Goal: Task Accomplishment & Management: Manage account settings

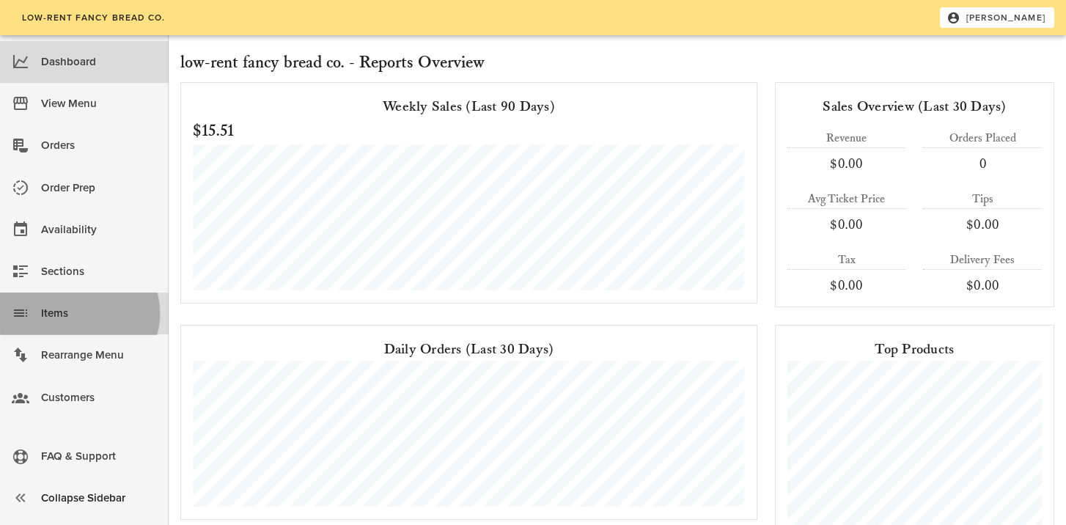
click at [51, 313] on div "Items" at bounding box center [99, 313] width 116 height 24
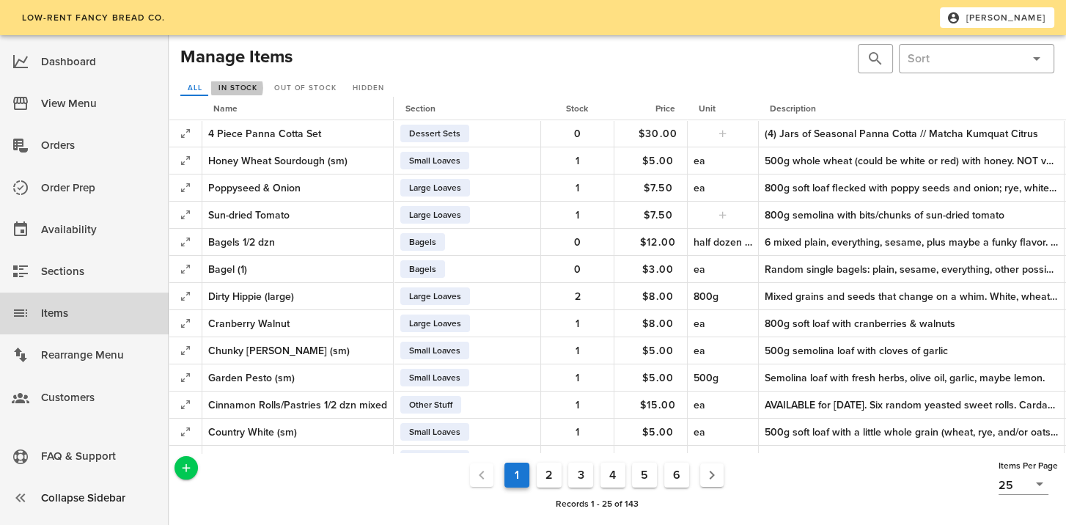
click at [251, 87] on span "In Stock" at bounding box center [238, 88] width 40 height 9
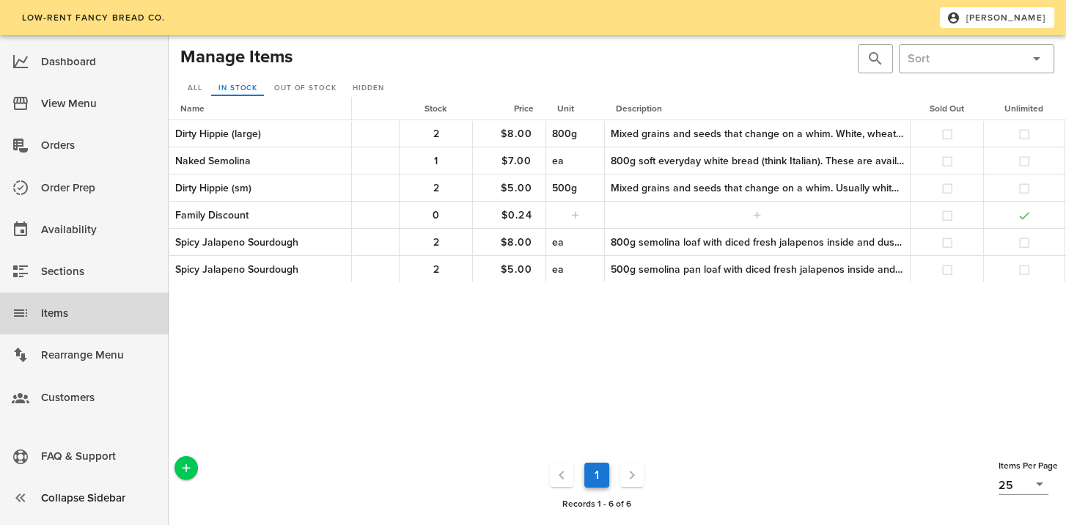
scroll to position [0, 263]
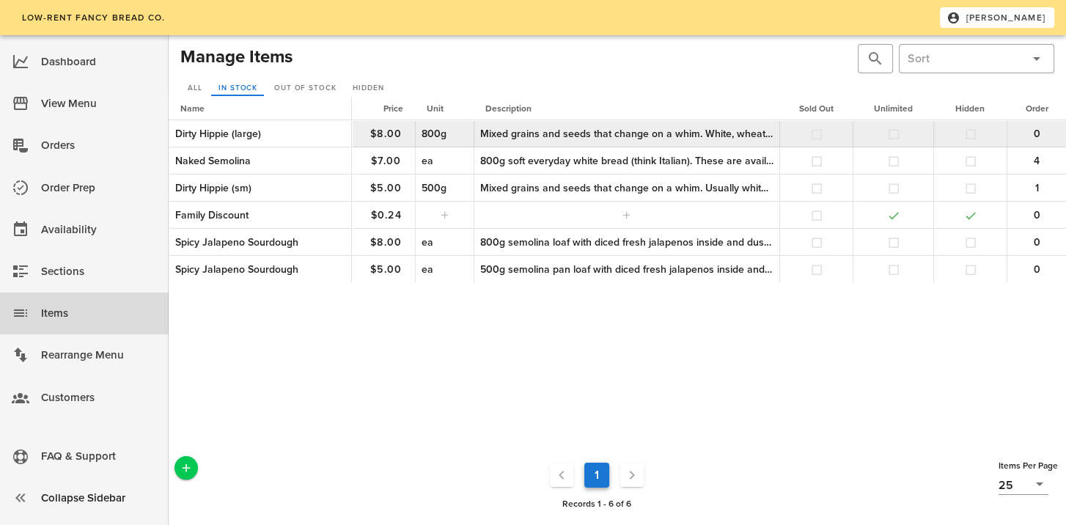
click at [813, 133] on button "button" at bounding box center [816, 134] width 13 height 13
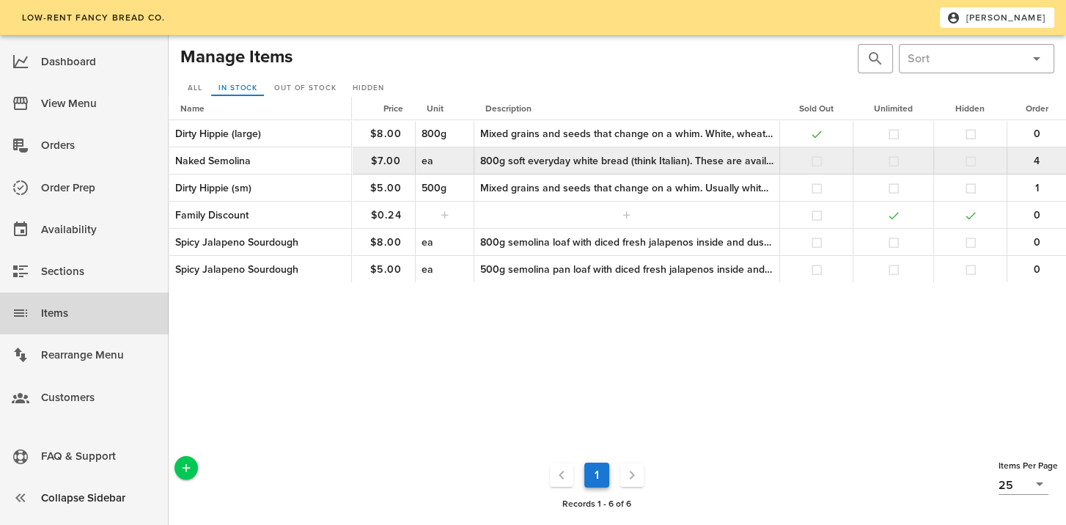
click at [815, 162] on button "button" at bounding box center [816, 161] width 13 height 13
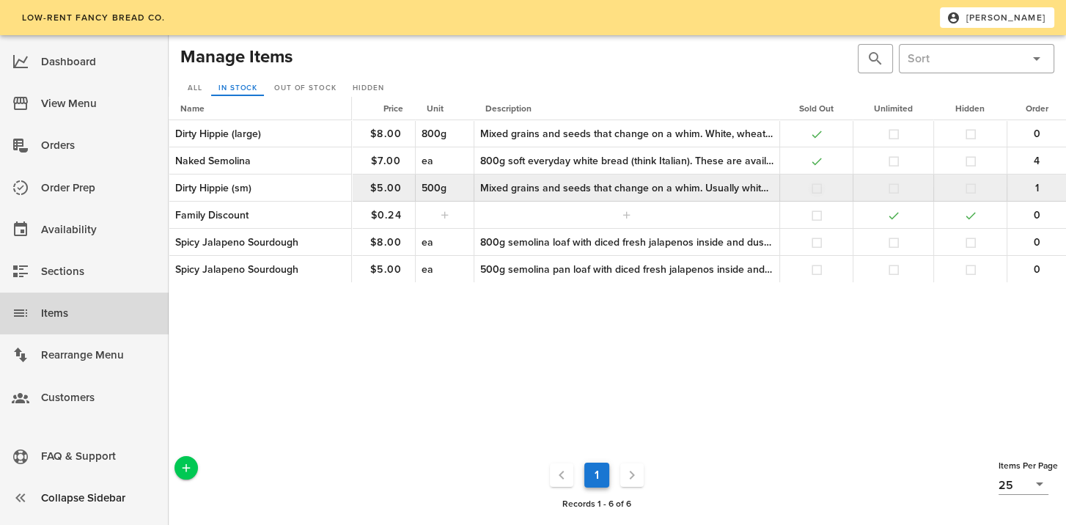
click at [817, 188] on button "button" at bounding box center [816, 188] width 13 height 13
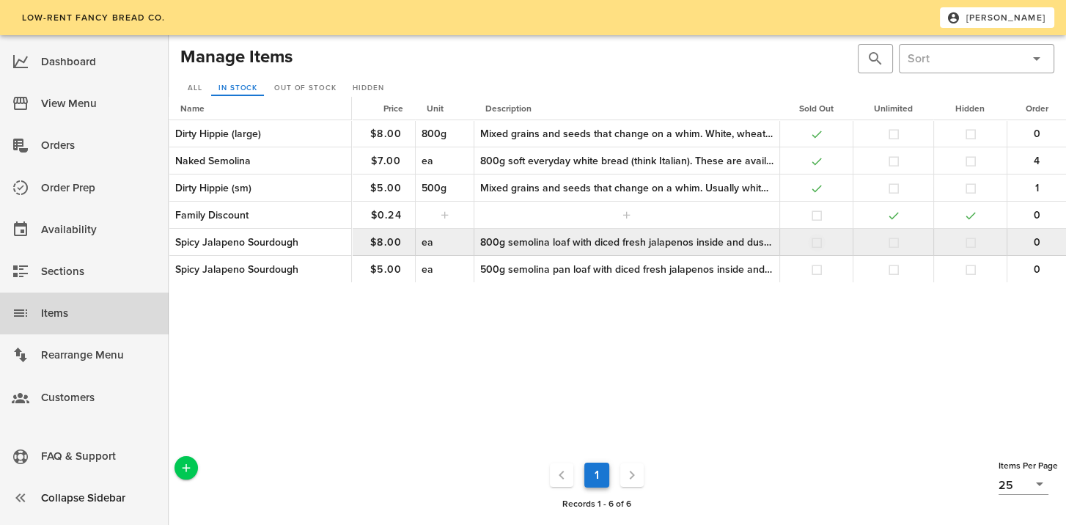
click at [814, 243] on button "button" at bounding box center [816, 242] width 13 height 13
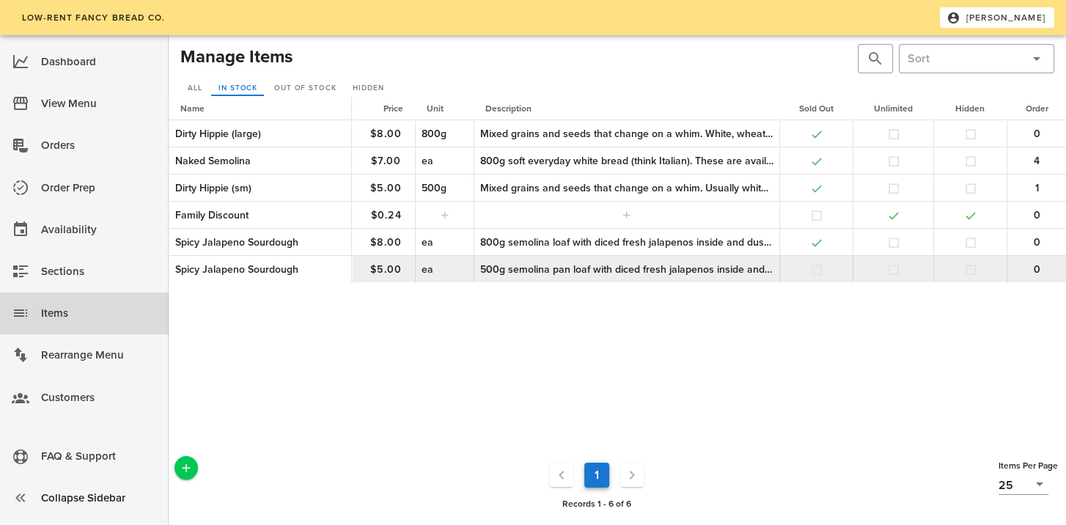
click at [815, 273] on button "button" at bounding box center [816, 269] width 13 height 13
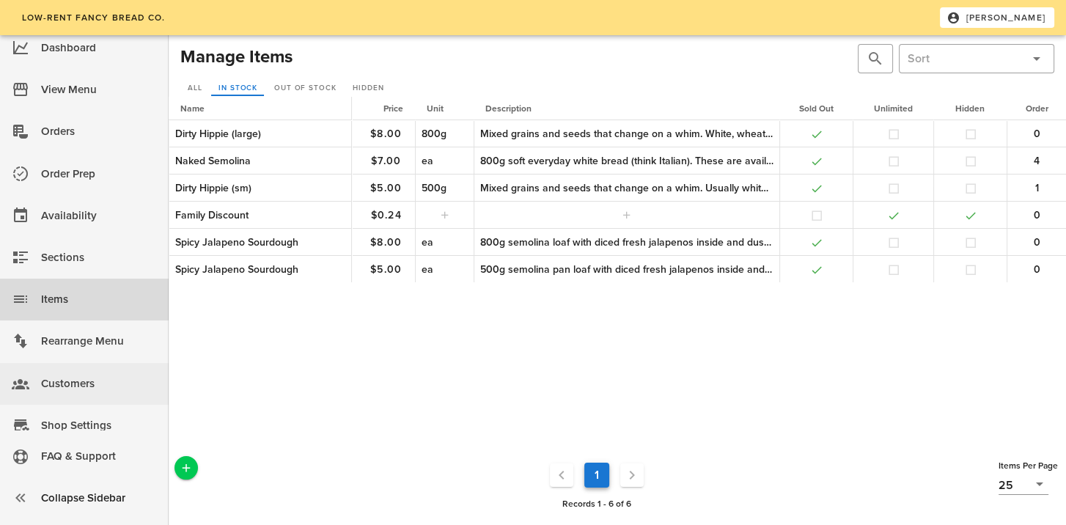
scroll to position [35, 0]
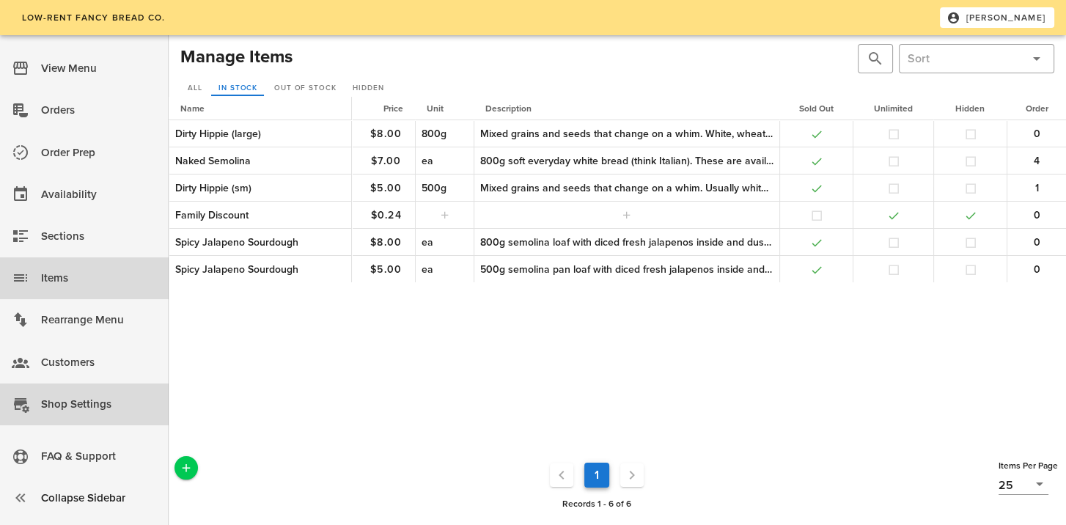
click at [49, 403] on div "Shop Settings" at bounding box center [99, 404] width 116 height 24
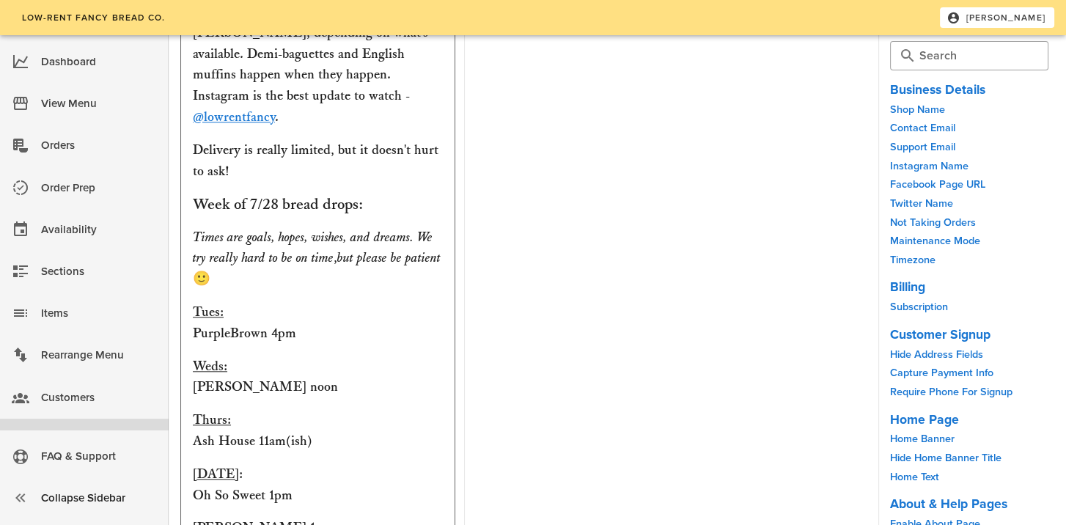
scroll to position [1906, 0]
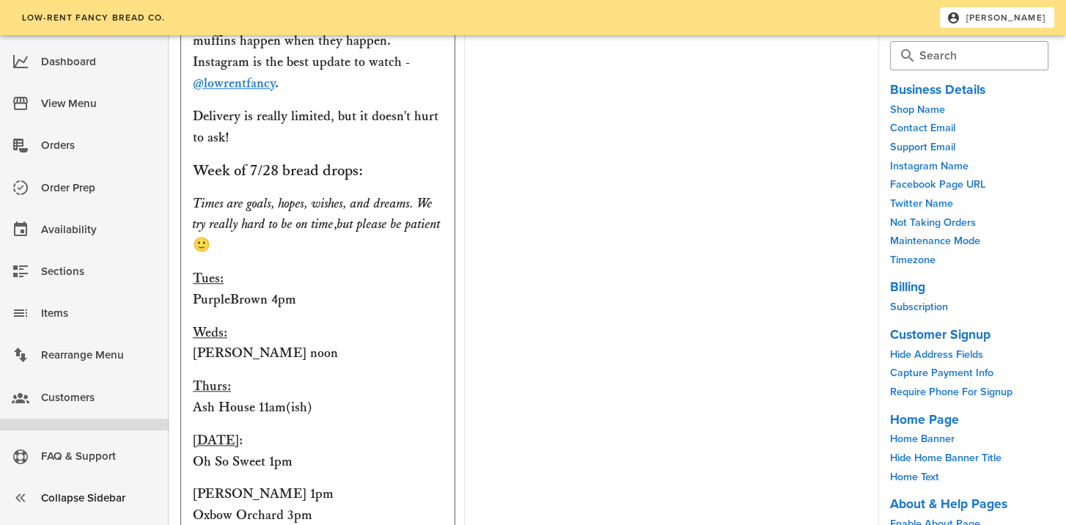
drag, startPoint x: 248, startPoint y: 147, endPoint x: 256, endPoint y: 145, distance: 8.2
click at [256, 160] on h3 "Week of 7/28 bread drops:" at bounding box center [318, 170] width 250 height 21
drag, startPoint x: 251, startPoint y: 146, endPoint x: 278, endPoint y: 148, distance: 27.2
click at [278, 160] on h3 "Week of 7/28 bread drops:" at bounding box center [318, 170] width 250 height 21
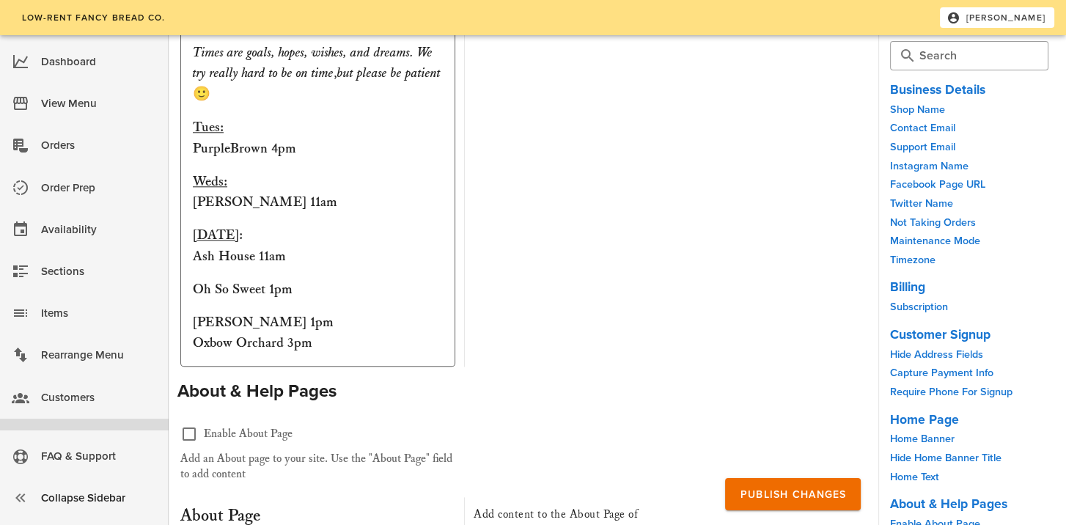
scroll to position [2073, 0]
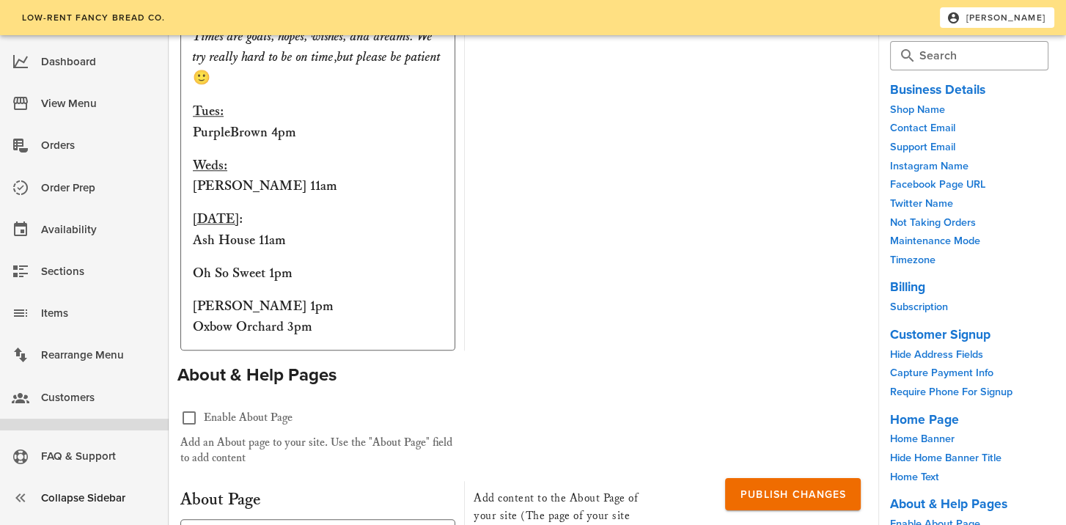
click at [193, 301] on p "[PERSON_NAME] 1pm Oxbow Orchard 3pm" at bounding box center [318, 317] width 250 height 43
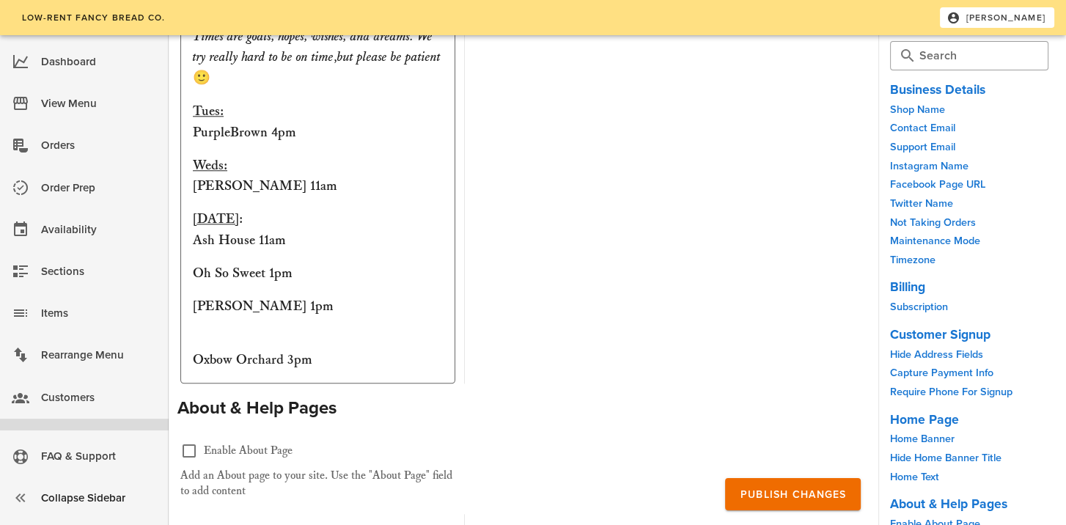
click at [222, 307] on p "[PERSON_NAME] 1pm" at bounding box center [318, 317] width 250 height 43
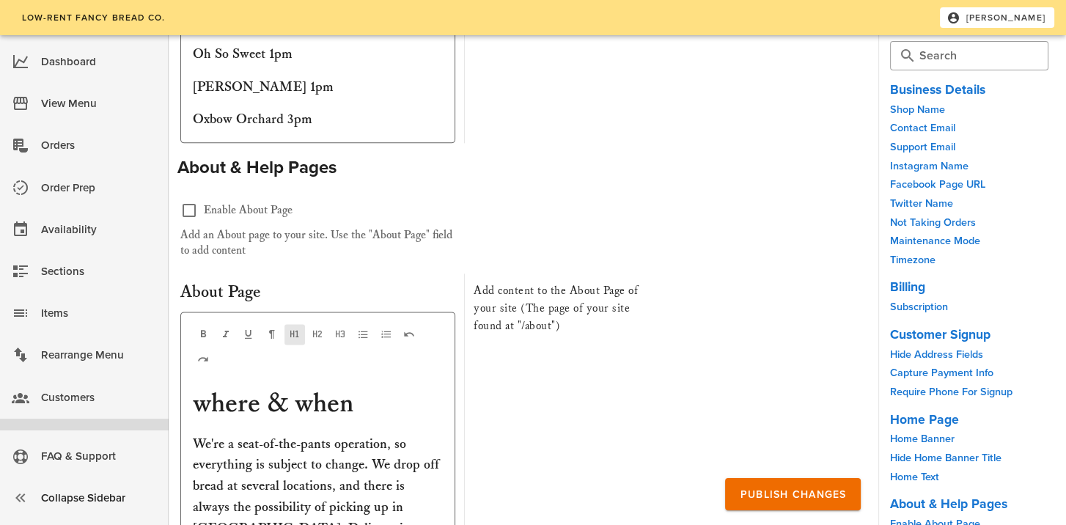
scroll to position [2293, 0]
click at [788, 497] on span "Publish Changes" at bounding box center [792, 494] width 107 height 12
